Goal: Information Seeking & Learning: Learn about a topic

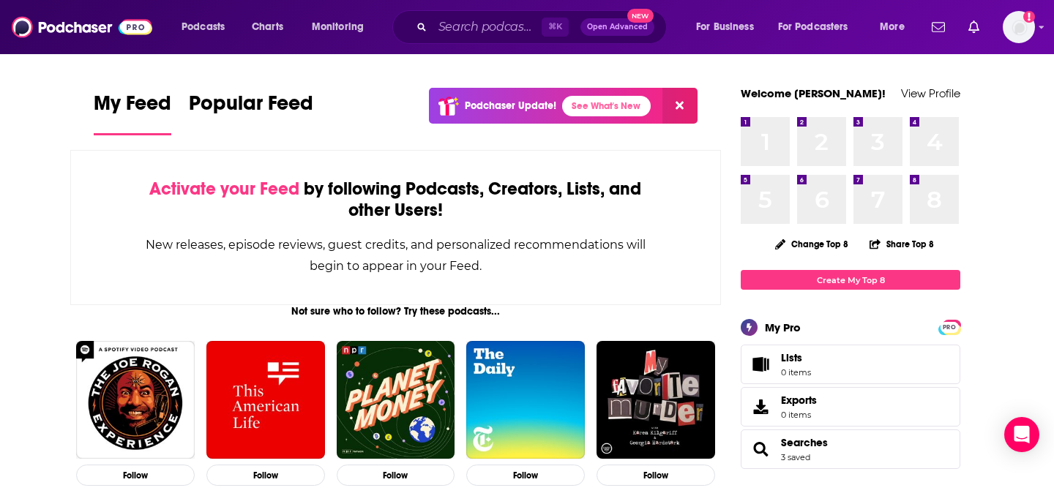
click at [493, 41] on div "⌘ K Open Advanced New" at bounding box center [529, 27] width 275 height 34
click at [494, 41] on div "⌘ K Open Advanced New" at bounding box center [529, 27] width 275 height 34
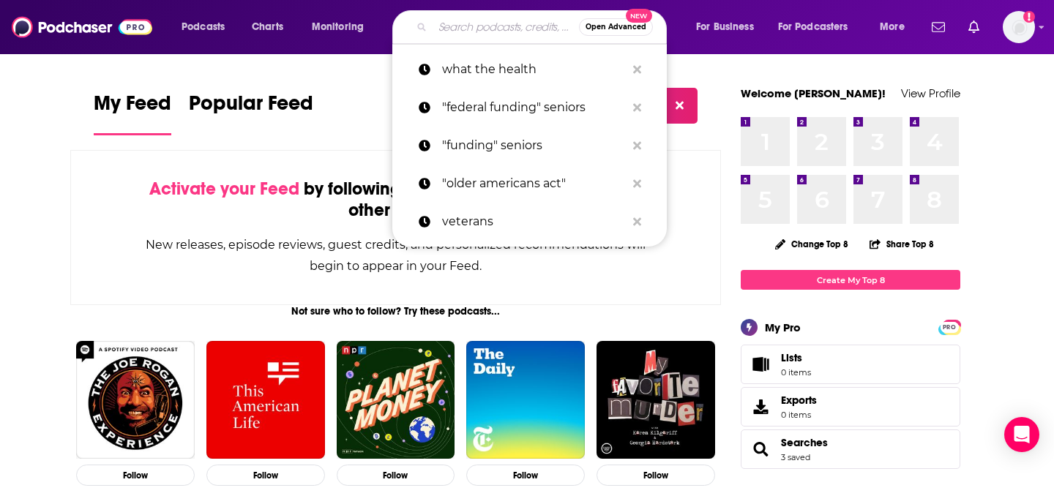
click at [490, 38] on input "Search podcasts, credits, & more..." at bounding box center [506, 26] width 146 height 23
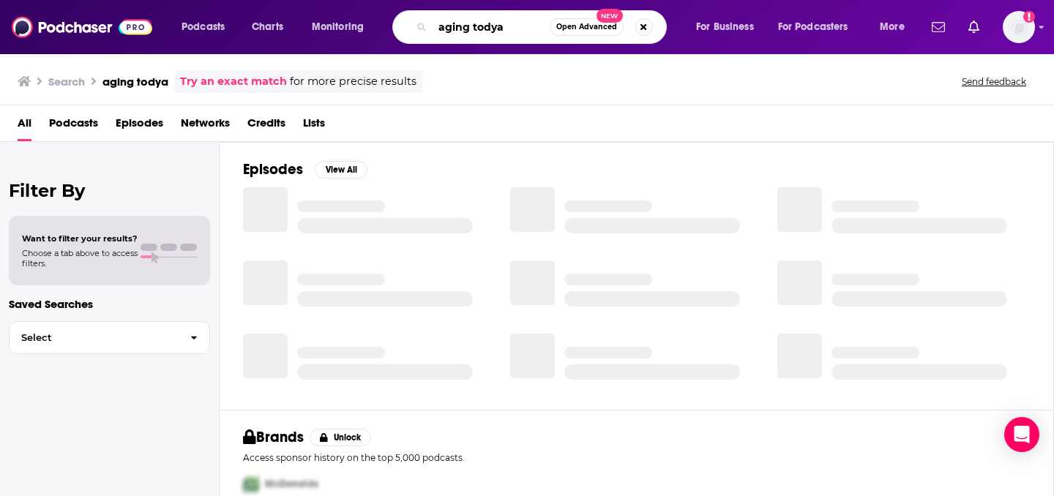
click at [526, 21] on input "aging todya" at bounding box center [491, 26] width 117 height 23
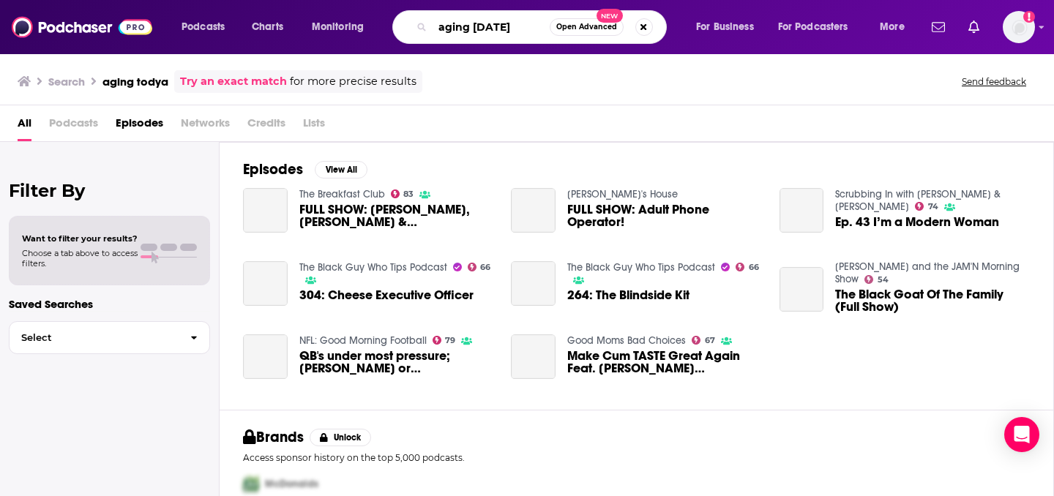
type input "aging [DATE]"
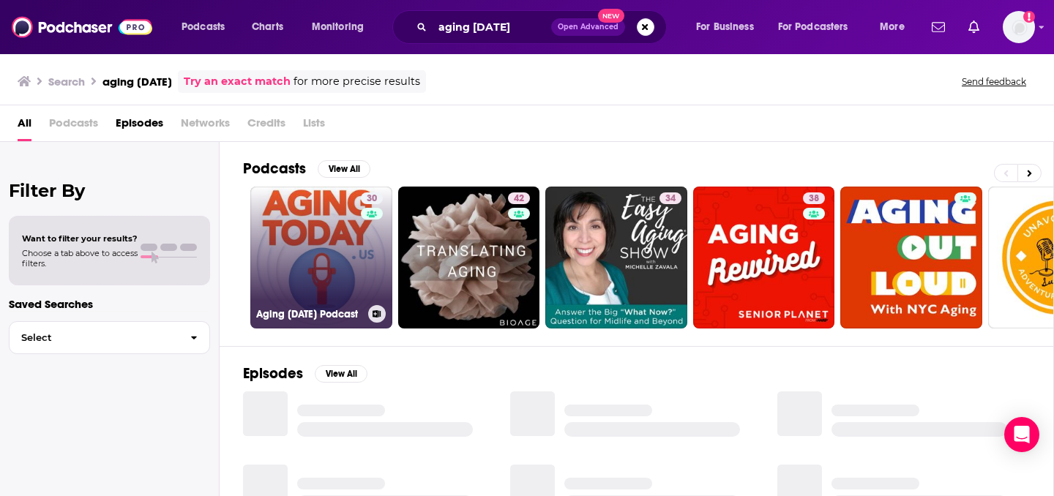
click at [322, 247] on link "30 Aging [DATE] Podcast" at bounding box center [321, 258] width 142 height 142
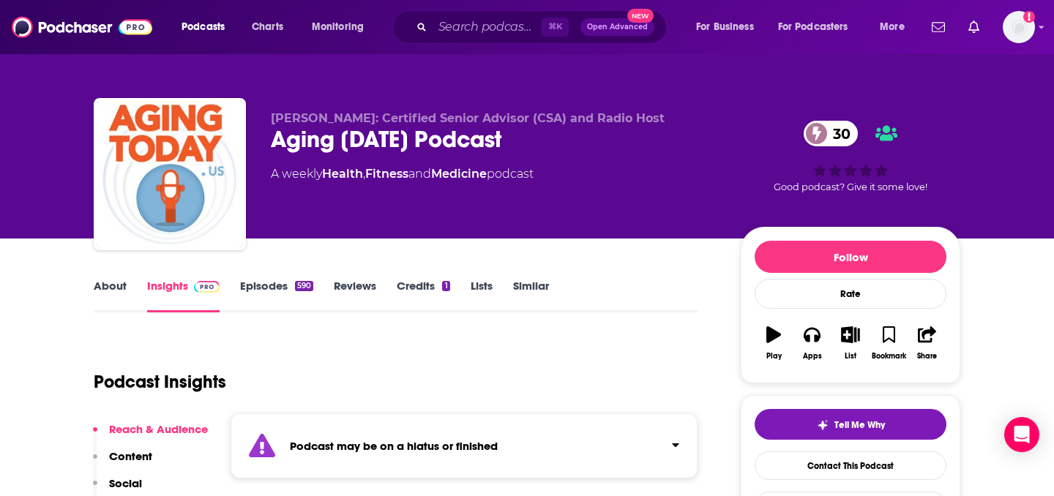
click at [250, 281] on link "Episodes 590" at bounding box center [276, 296] width 73 height 34
